Goal: Transaction & Acquisition: Book appointment/travel/reservation

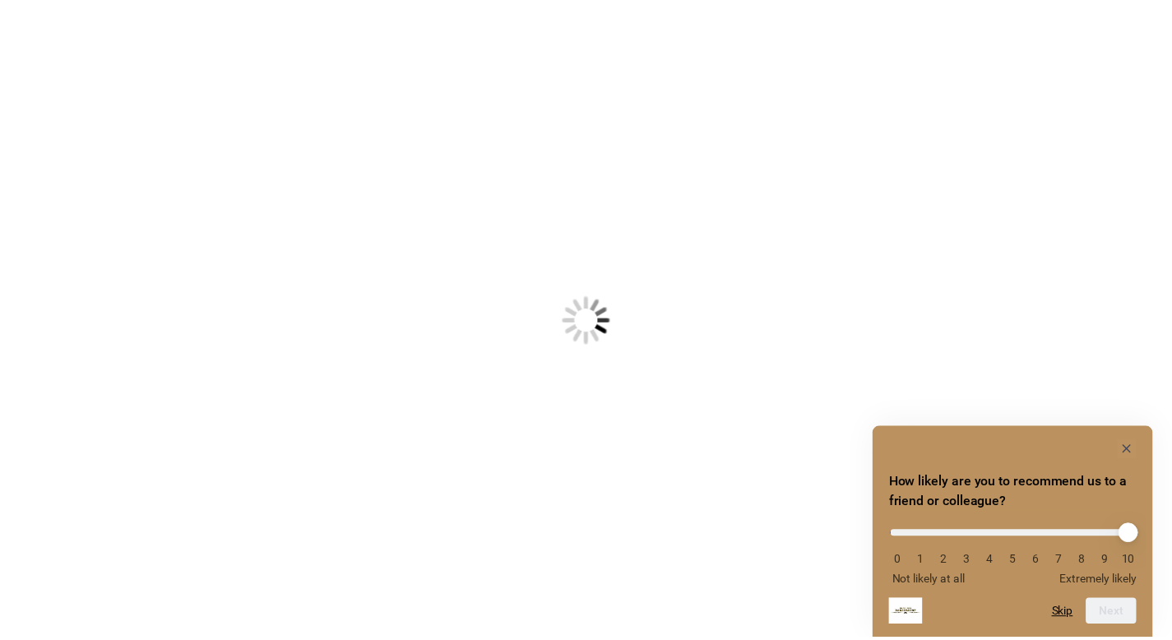
scroll to position [10, 0]
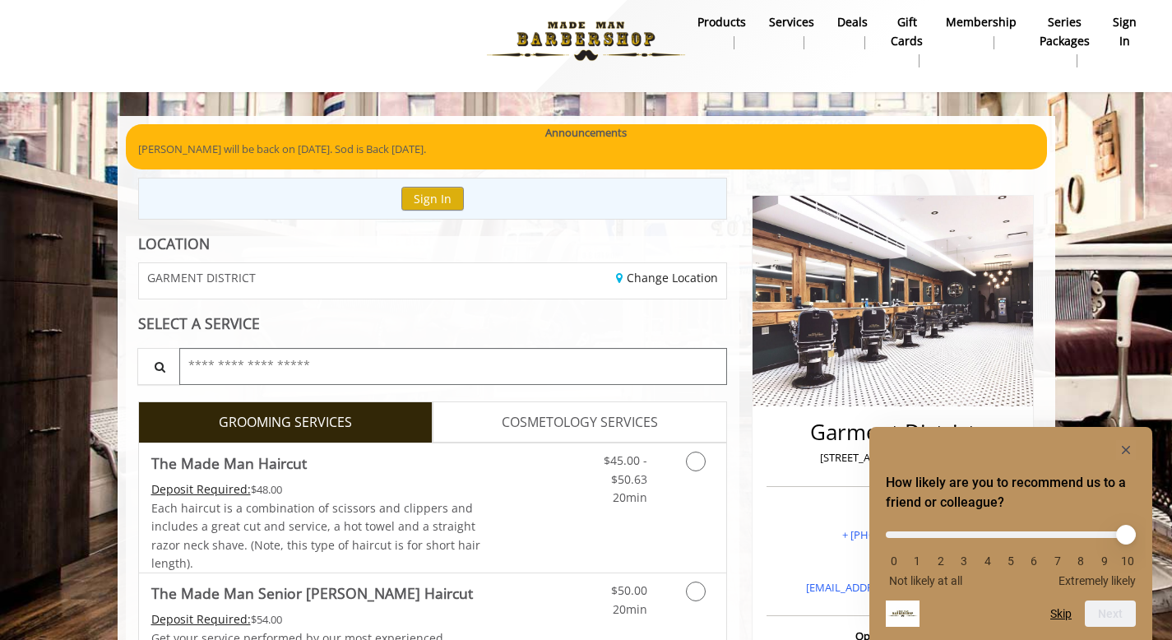
click at [480, 374] on input "text" at bounding box center [453, 366] width 549 height 37
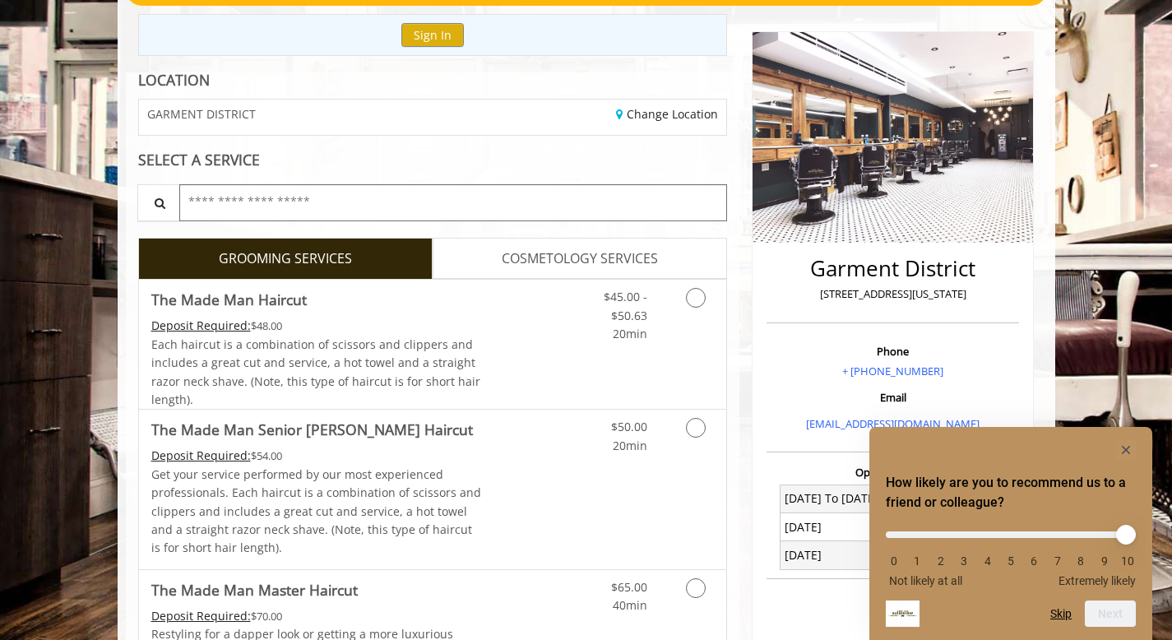
scroll to position [193, 0]
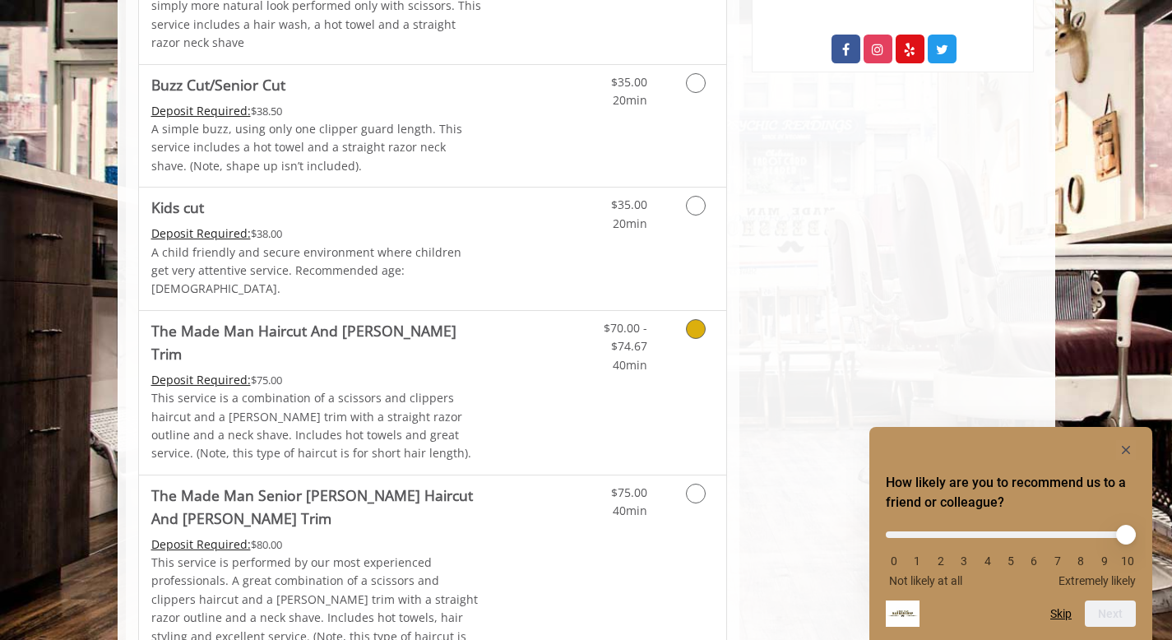
click at [457, 371] on div "Deposit Required: $75.00" at bounding box center [316, 380] width 331 height 18
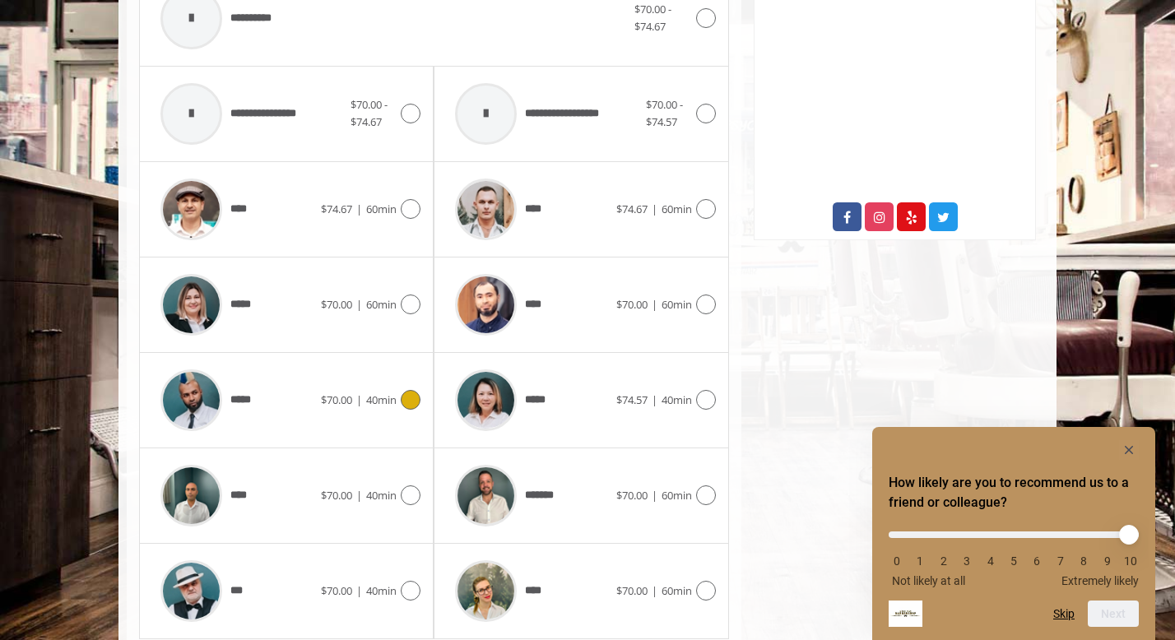
scroll to position [815, 0]
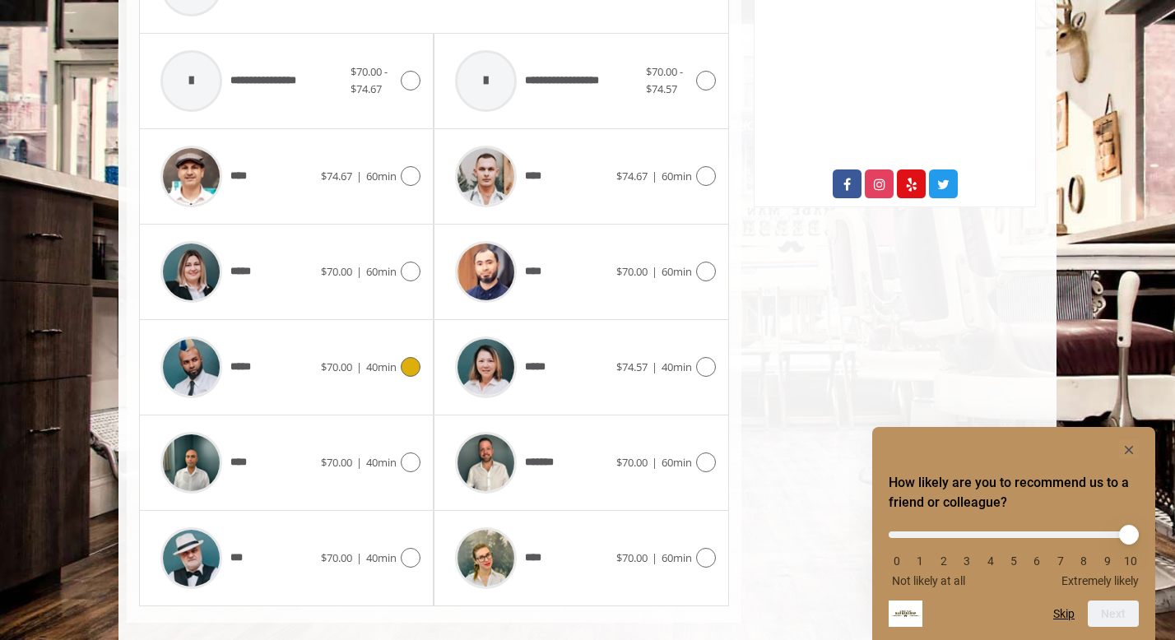
click at [327, 363] on div "***** $70.00 | 40min" at bounding box center [286, 367] width 268 height 78
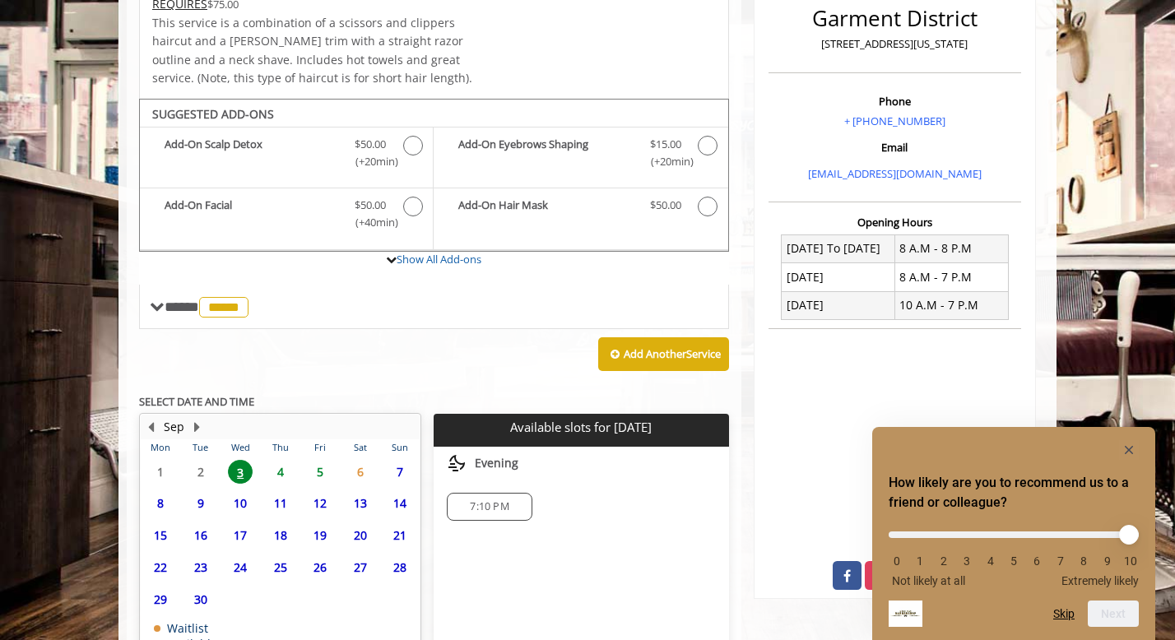
scroll to position [511, 0]
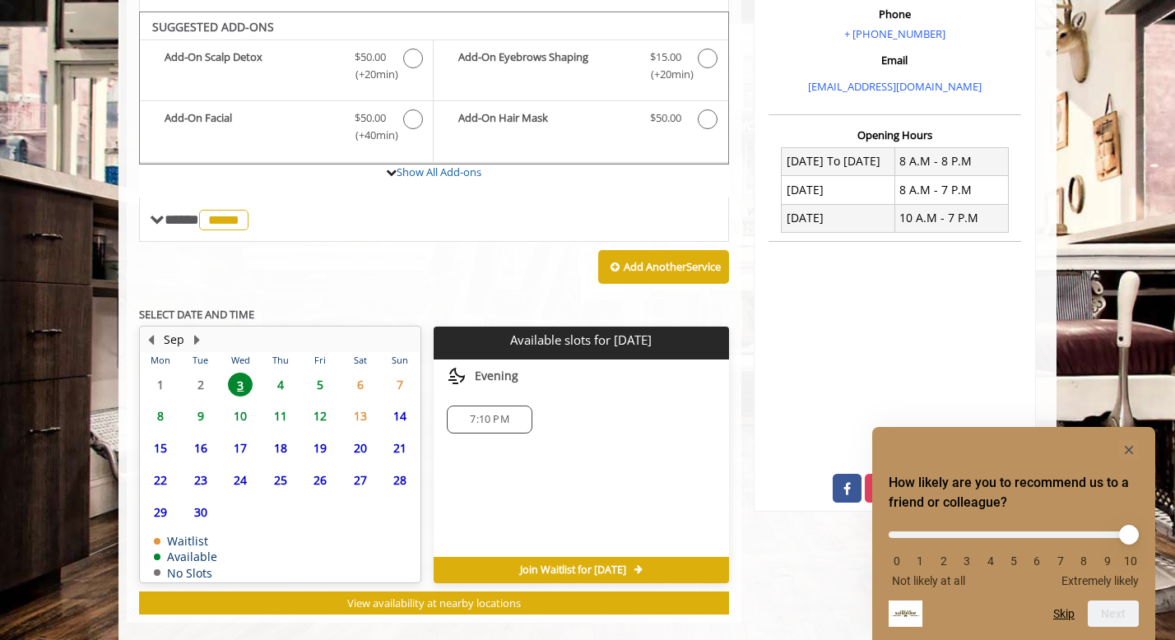
click at [286, 373] on span "4" at bounding box center [280, 385] width 25 height 24
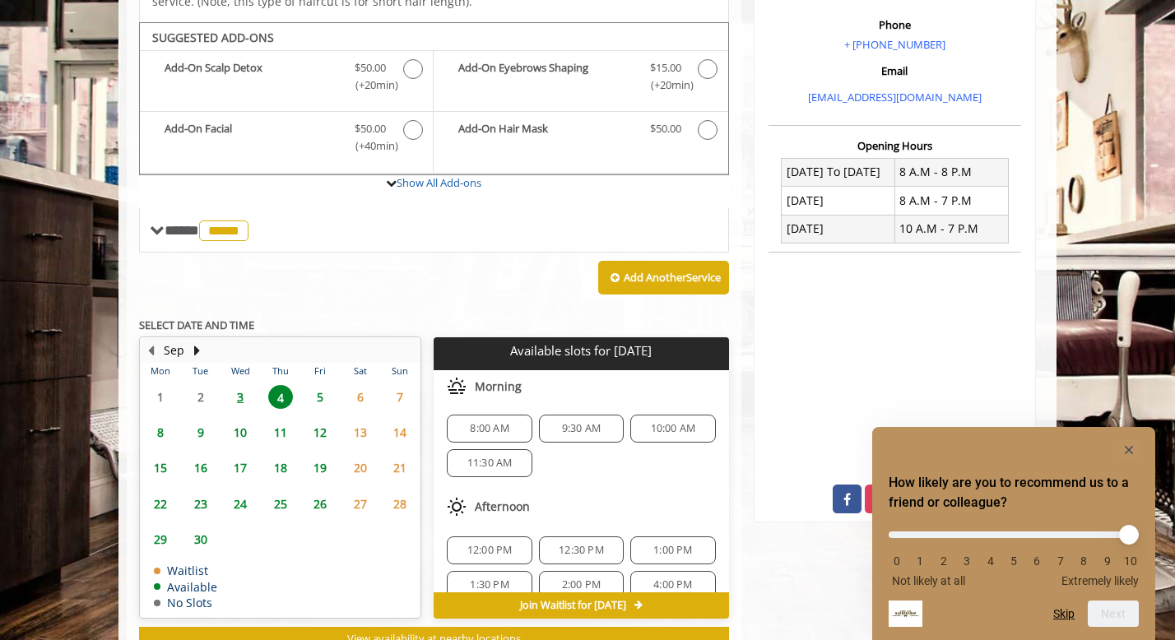
scroll to position [0, 0]
click at [366, 385] on span "6" at bounding box center [360, 397] width 25 height 24
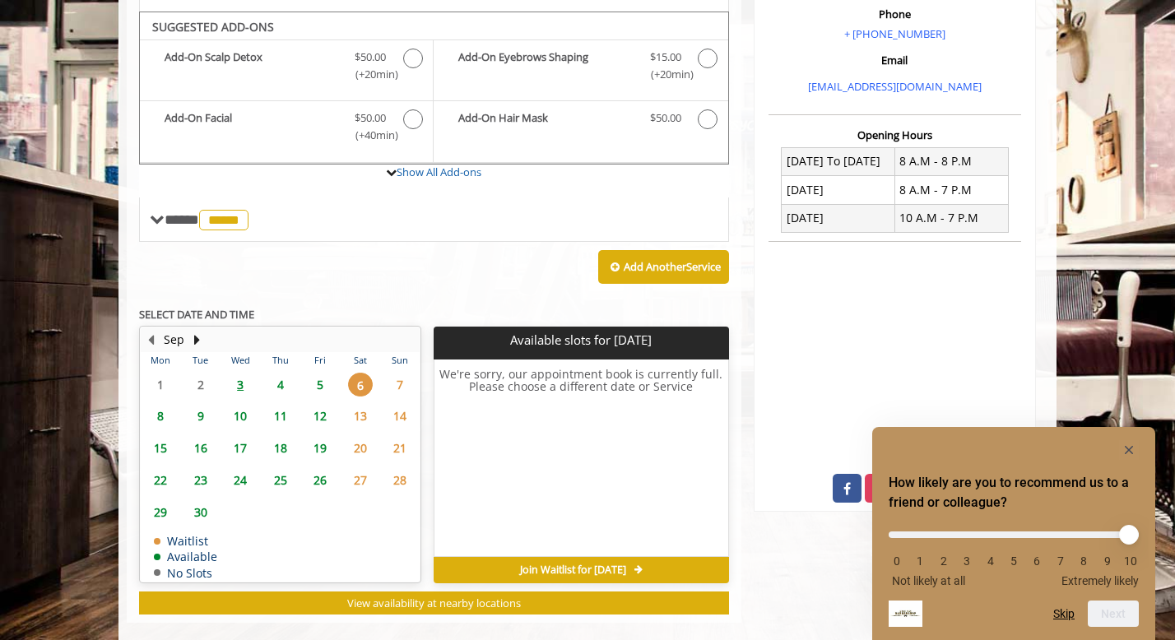
click at [286, 373] on span "4" at bounding box center [280, 385] width 25 height 24
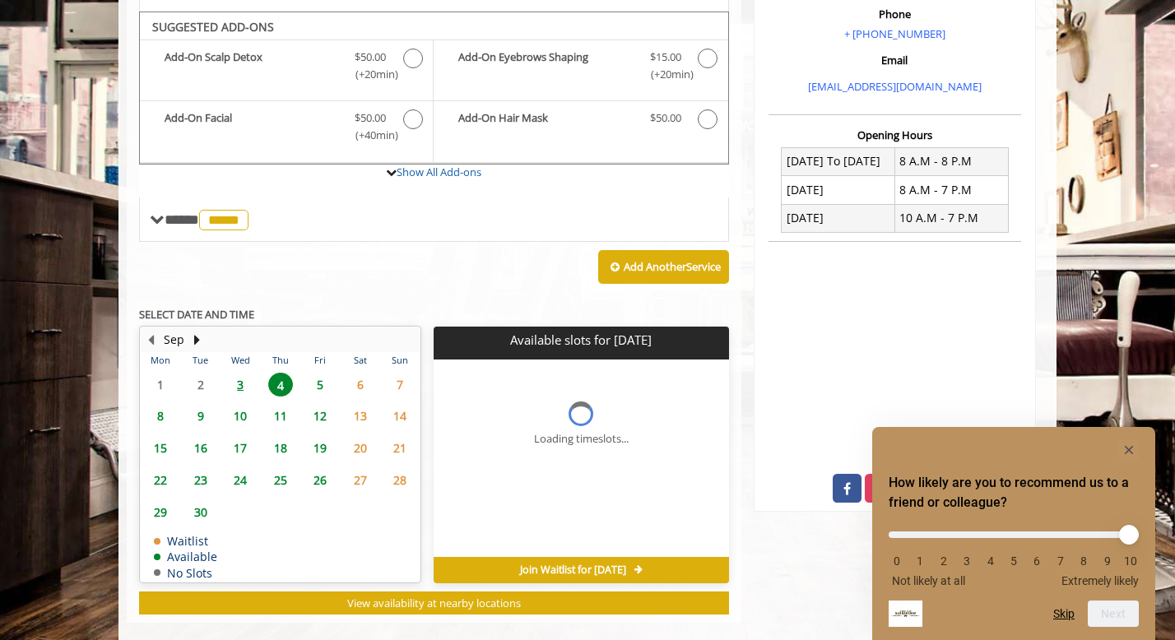
scroll to position [536, 0]
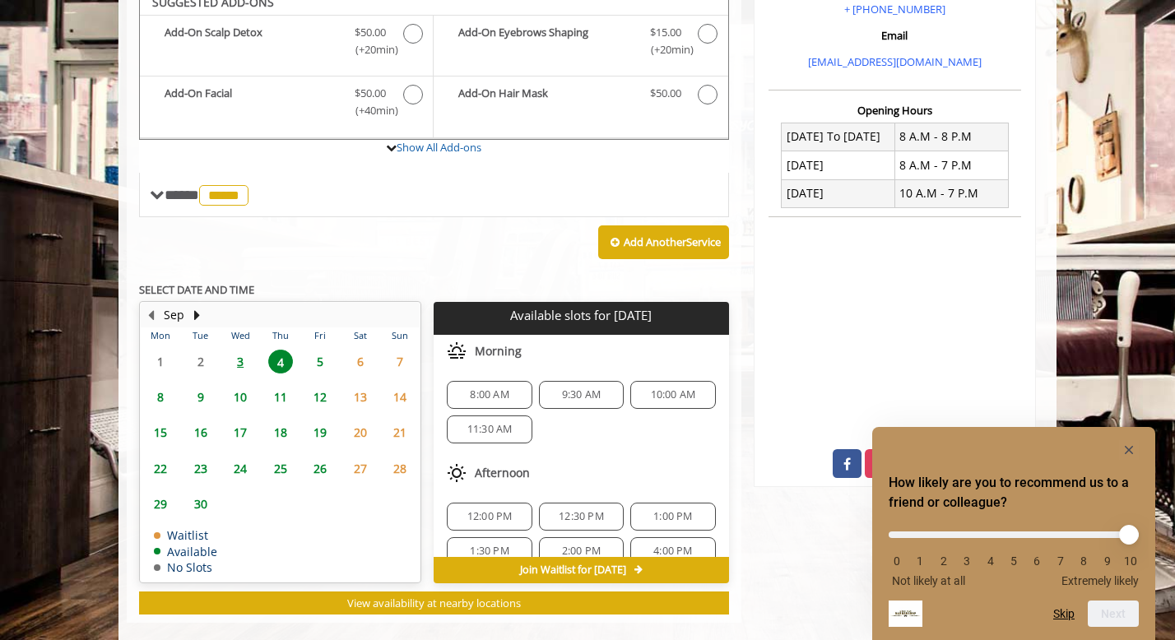
click at [317, 350] on span "5" at bounding box center [320, 362] width 25 height 24
click at [284, 350] on span "4" at bounding box center [280, 362] width 25 height 24
